Goal: Communication & Community: Answer question/provide support

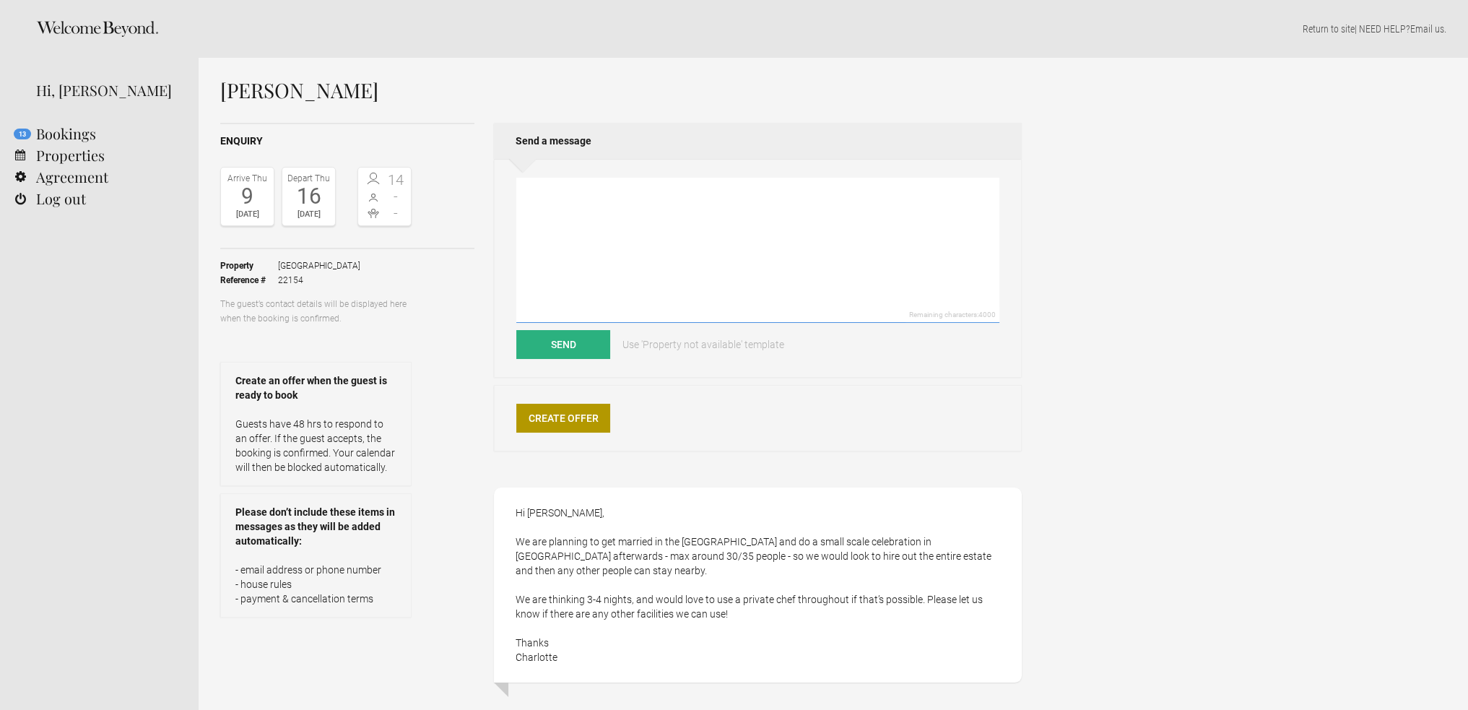
click at [572, 228] on textarea at bounding box center [757, 250] width 483 height 145
type textarea "h"
drag, startPoint x: 558, startPoint y: 342, endPoint x: 576, endPoint y: 195, distance: 148.4
click at [576, 195] on form "Hi [PERSON_NAME], May be we can schedule a zoomcall? Like that we can get to kn…" at bounding box center [757, 268] width 483 height 181
click at [575, 191] on textarea "Hi [PERSON_NAME], May be we can schedule a zoomcall? Like that we can get to kn…" at bounding box center [757, 250] width 483 height 145
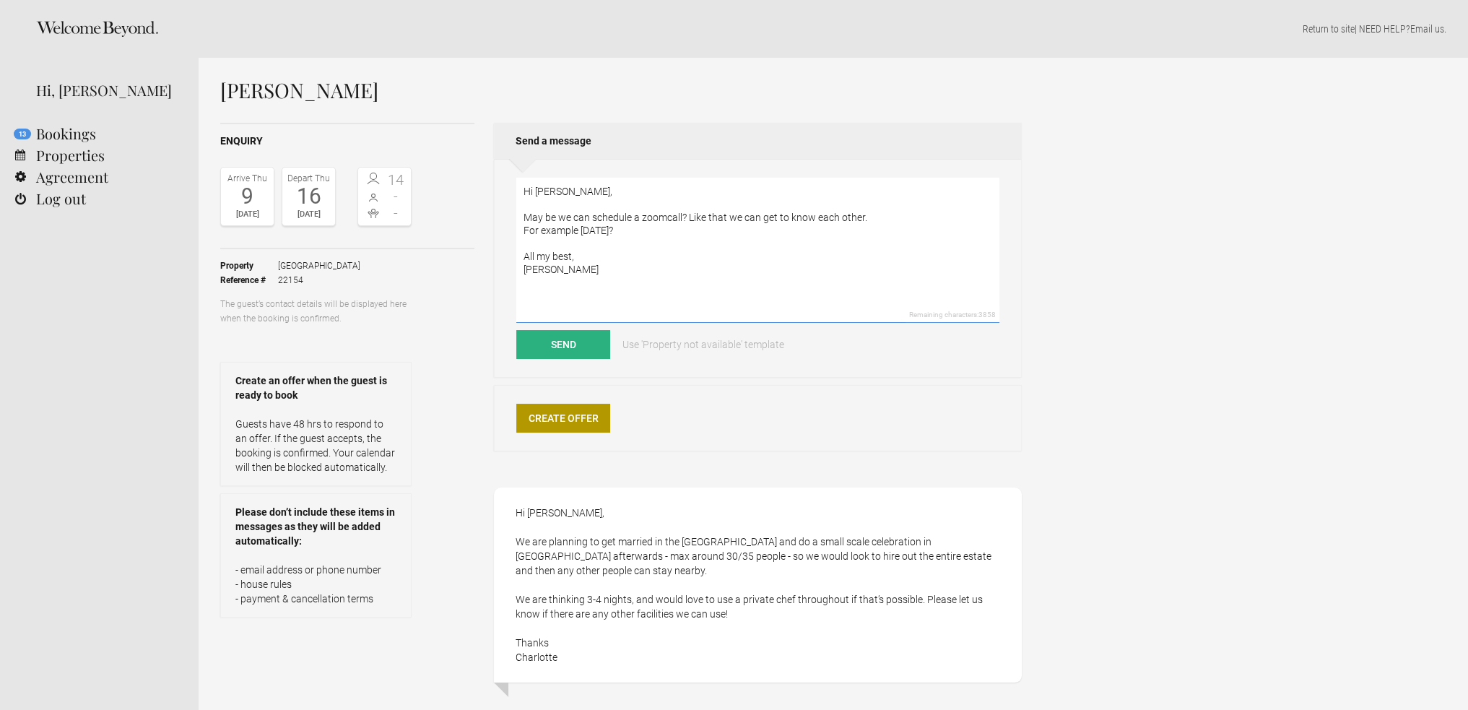
click at [573, 184] on textarea "Hi [PERSON_NAME], May be we can schedule a zoomcall? Like that we can get to kn…" at bounding box center [757, 250] width 483 height 145
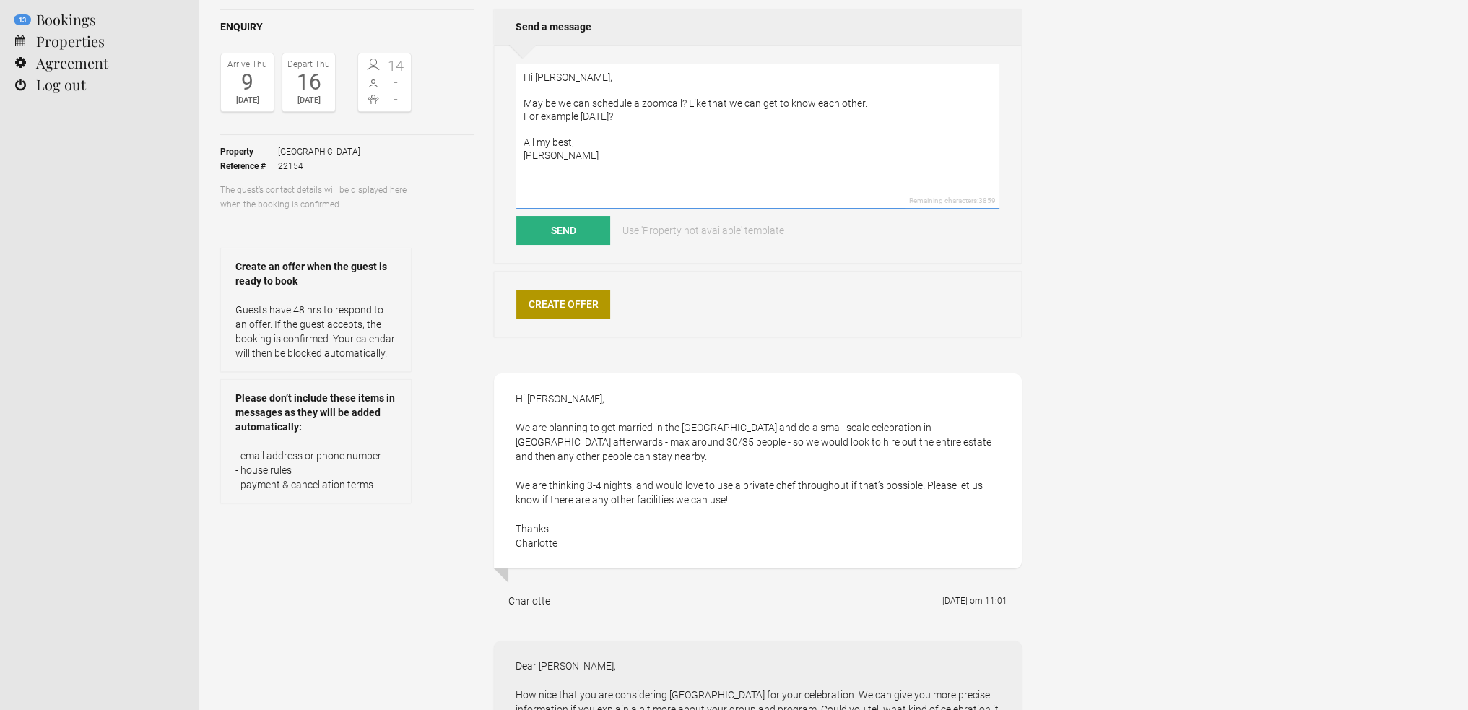
scroll to position [42, 0]
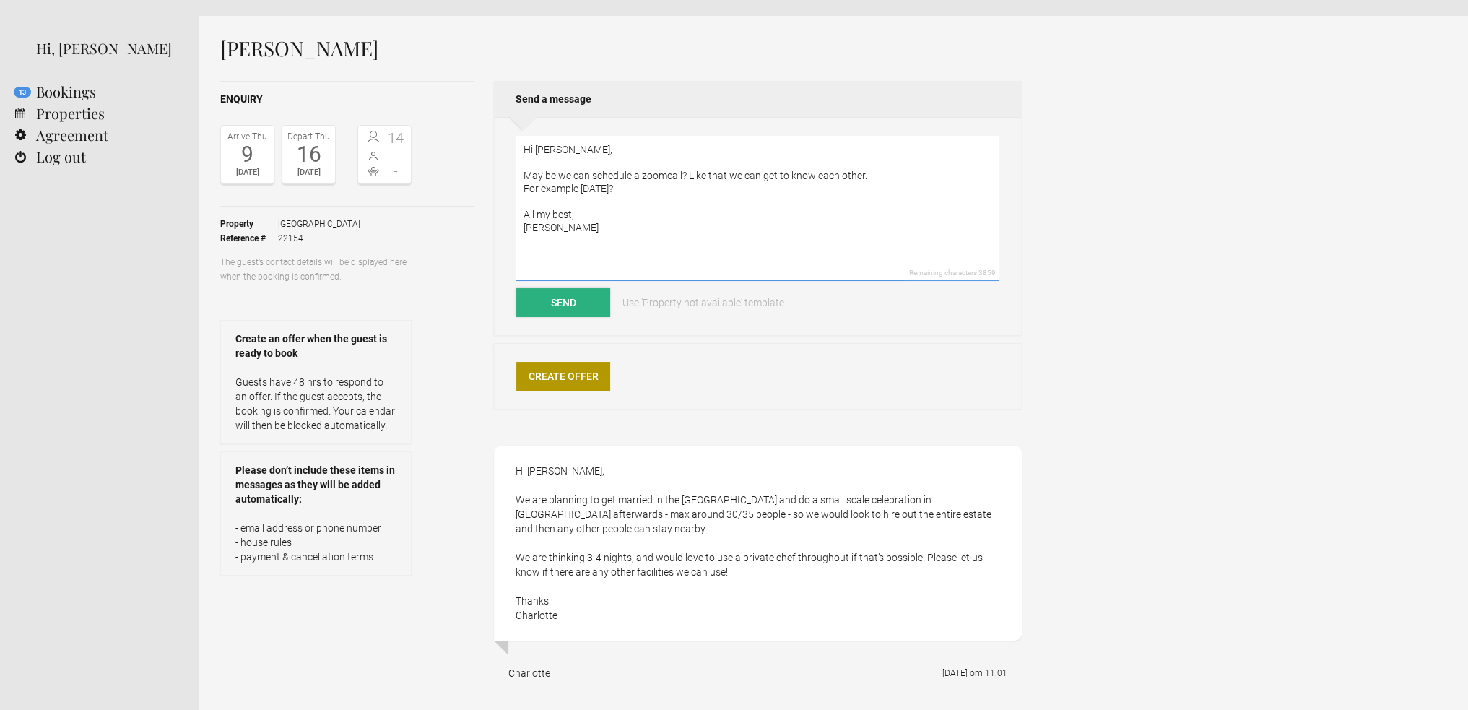
type textarea "Hi [PERSON_NAME], May be we can schedule a zoomcall? Like that we can get to kn…"
click at [583, 305] on button "Send" at bounding box center [563, 302] width 94 height 29
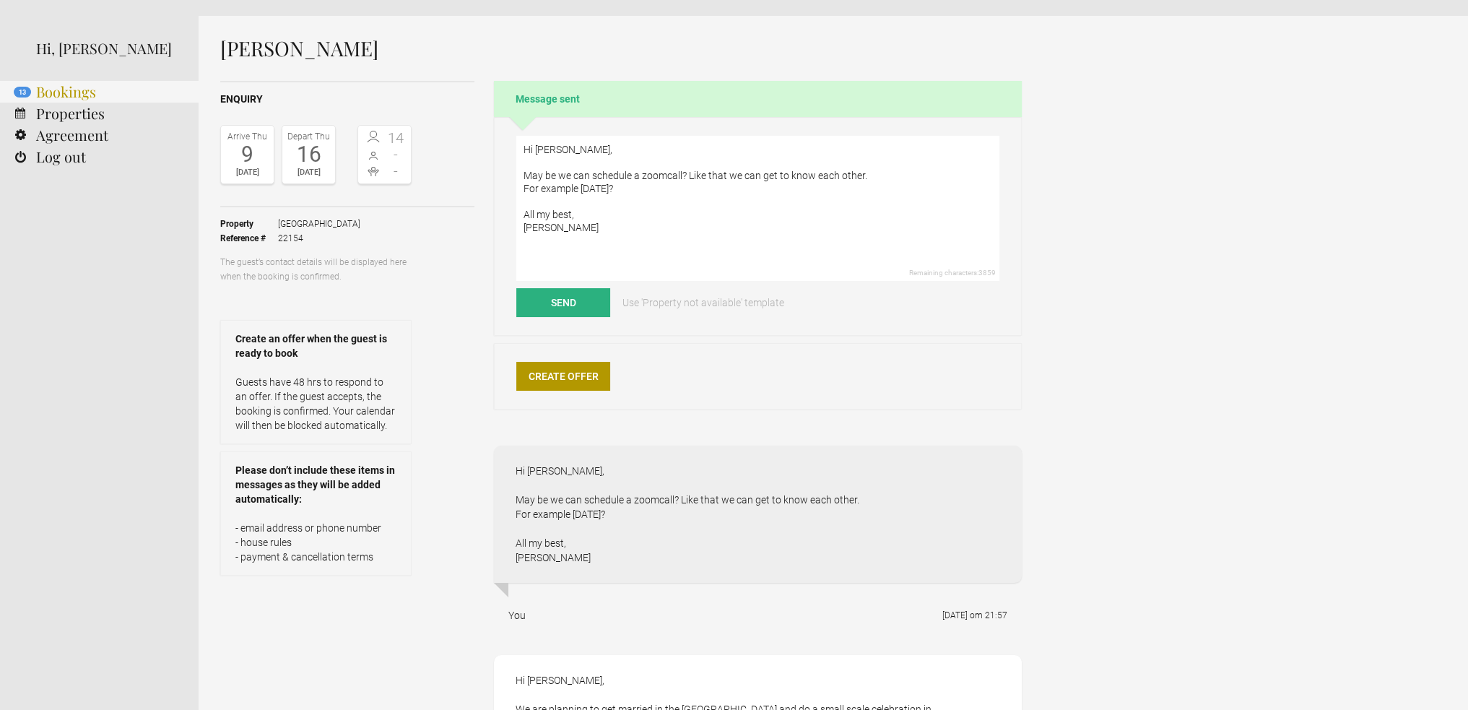
click at [51, 90] on link "13 Bookings" at bounding box center [99, 92] width 199 height 22
